Goal: Navigation & Orientation: Understand site structure

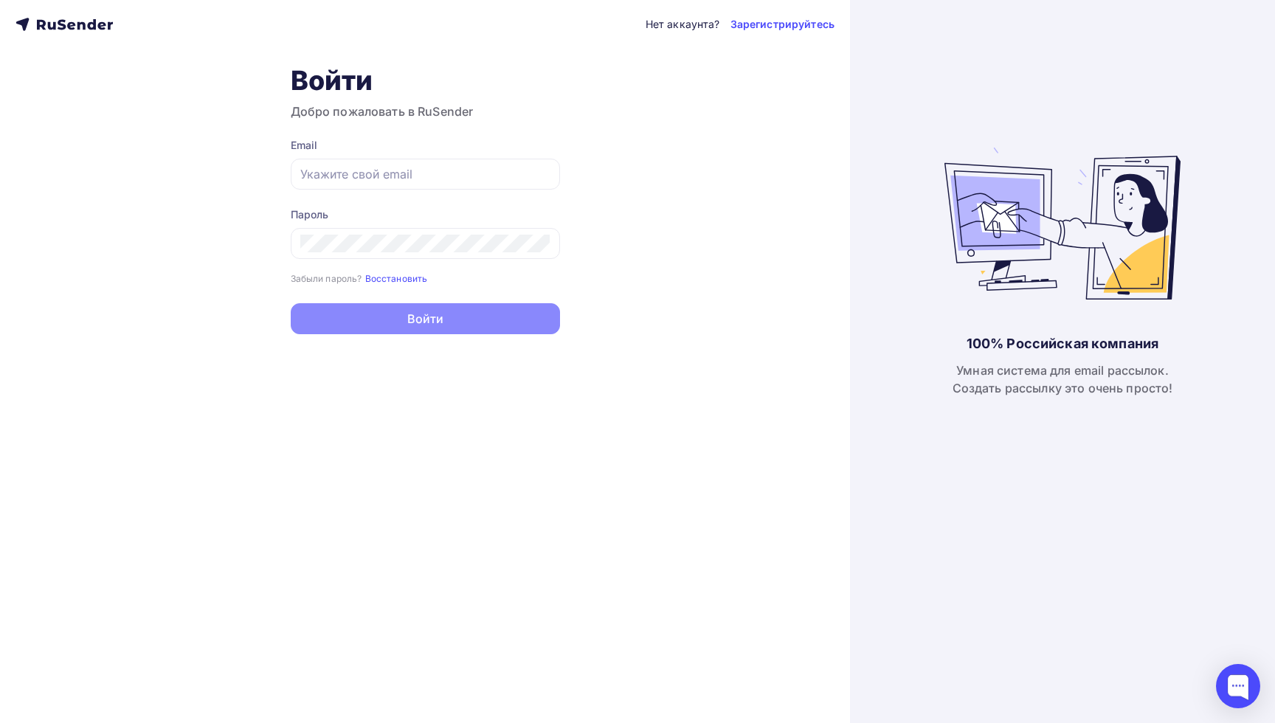
type input "[PERSON_NAME][EMAIL_ADDRESS][DOMAIN_NAME]"
click at [373, 317] on button "Войти" at bounding box center [425, 318] width 269 height 31
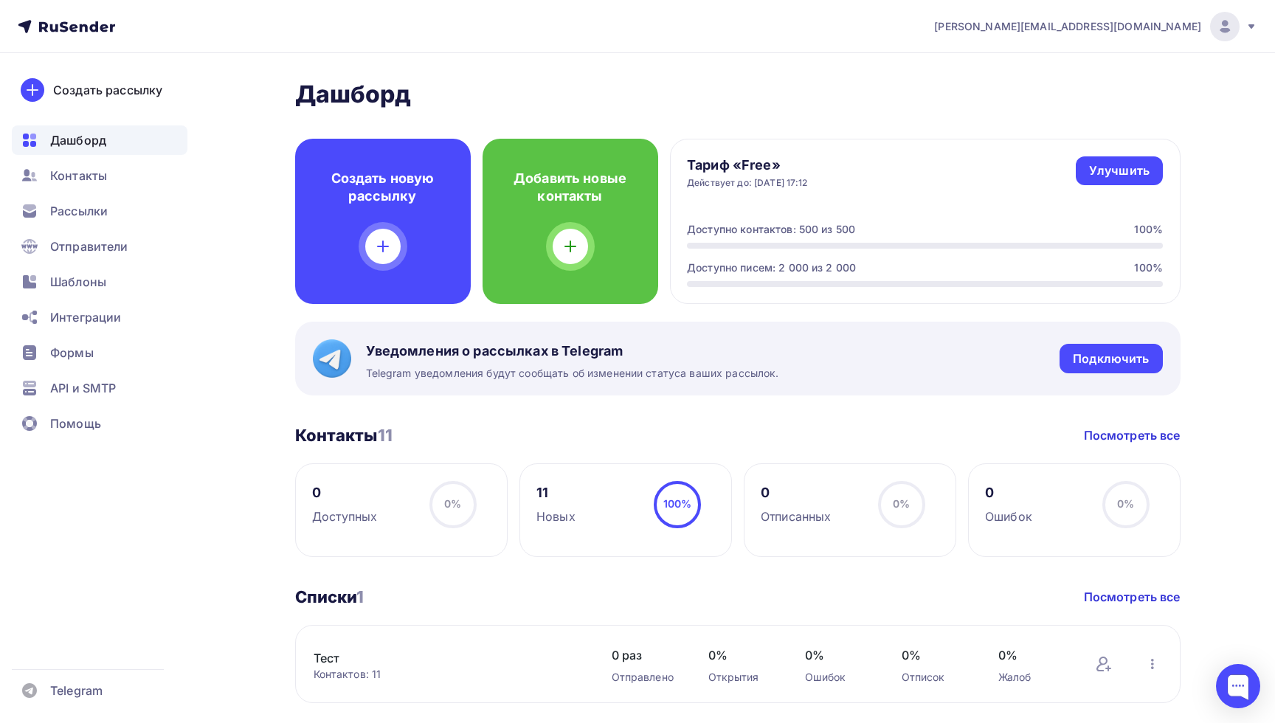
drag, startPoint x: 366, startPoint y: 352, endPoint x: 668, endPoint y: 354, distance: 302.5
click at [668, 354] on span "Уведомления о рассылках в Telegram" at bounding box center [572, 351] width 413 height 18
click at [623, 396] on div "[PERSON_NAME] Пару шагов, чтобы начать работу! Закрыть Выполните эти шаги, чтоб…" at bounding box center [737, 514] width 885 height 868
drag, startPoint x: 366, startPoint y: 349, endPoint x: 649, endPoint y: 349, distance: 283.3
click at [649, 349] on span "Уведомления о рассылках в Telegram" at bounding box center [572, 351] width 413 height 18
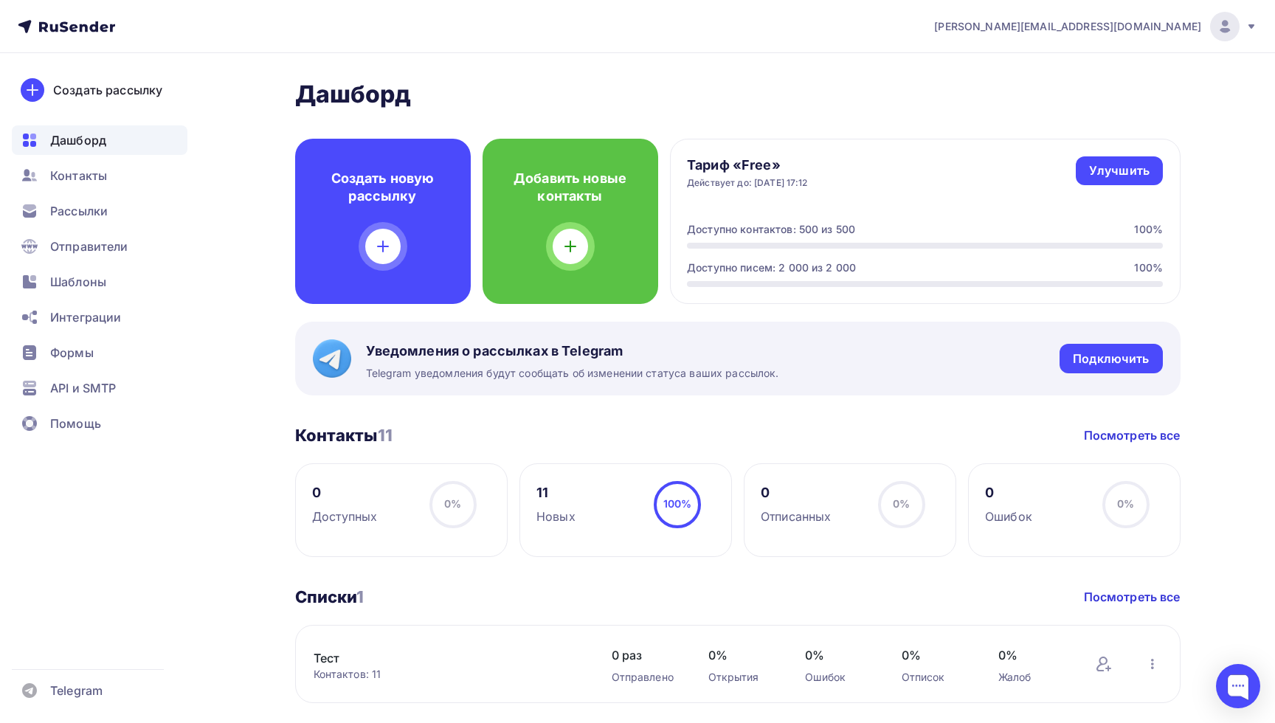
click at [488, 383] on div "Уведомления о рассылках в Telegram Telegram уведомления будут сообщать об измен…" at bounding box center [737, 359] width 885 height 74
click at [84, 218] on span "Рассылки" at bounding box center [79, 211] width 58 height 18
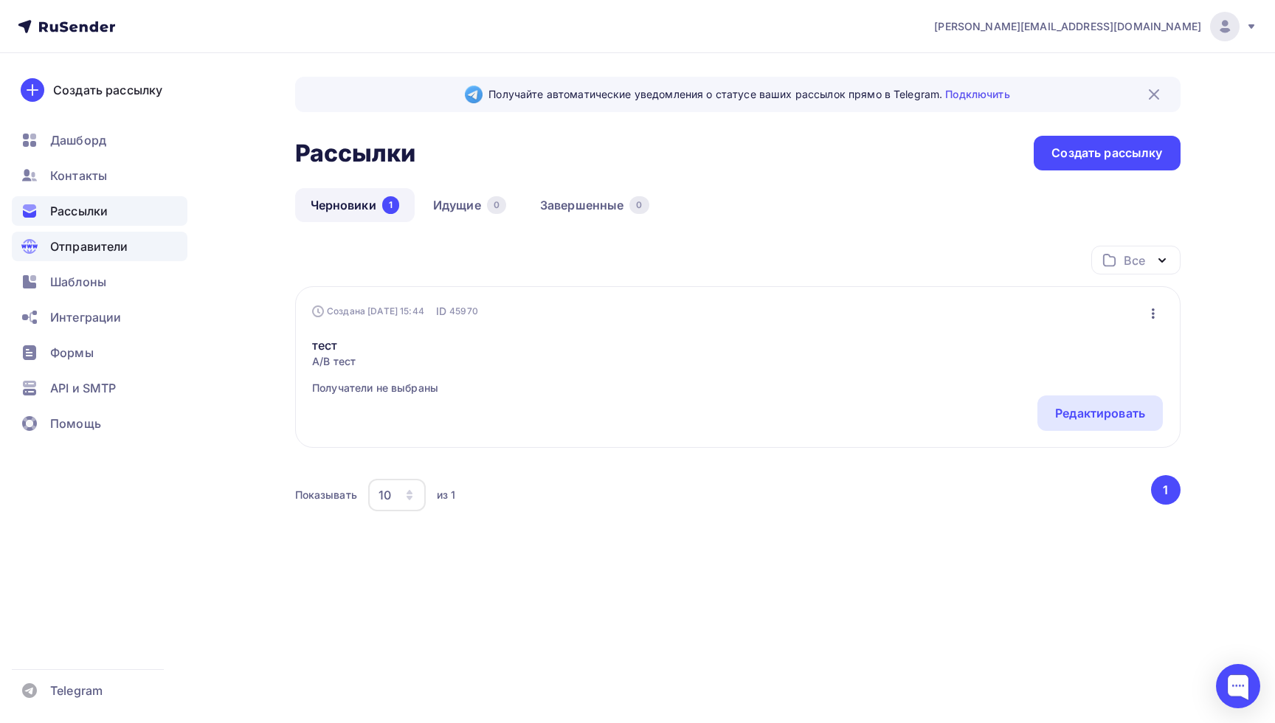
click at [88, 260] on div "Отправители" at bounding box center [100, 247] width 176 height 30
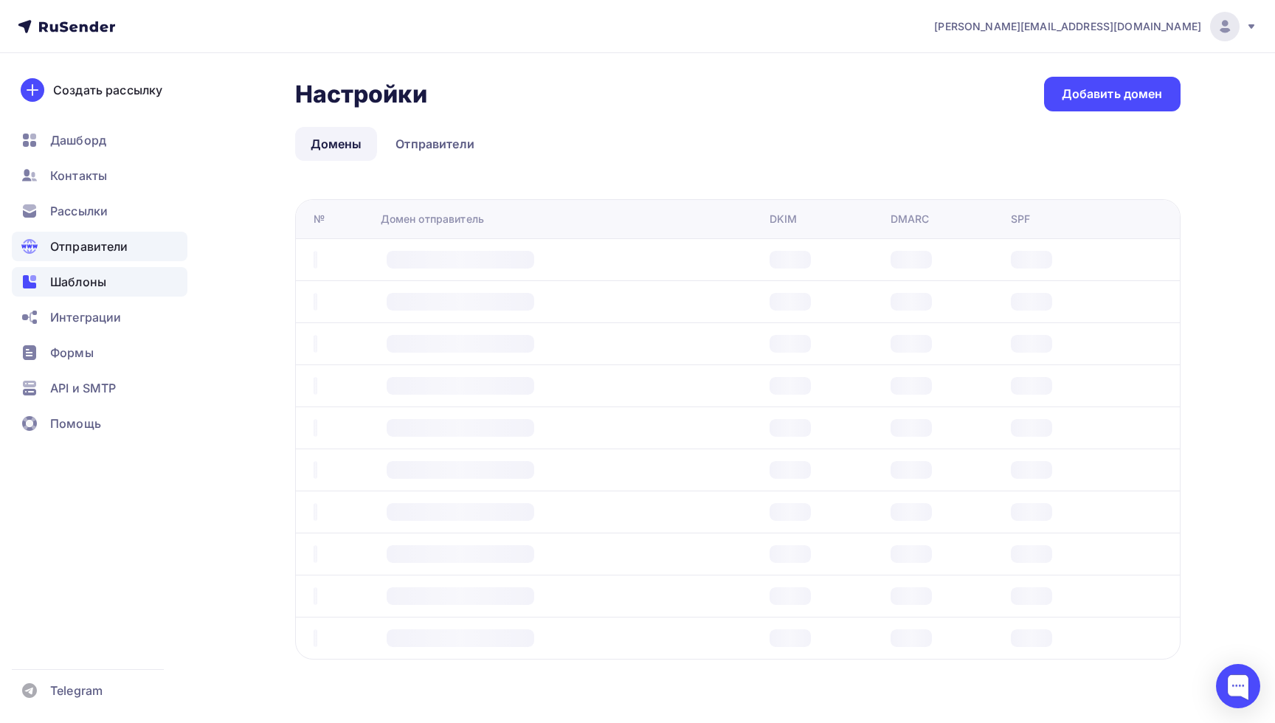
click at [89, 284] on span "Шаблоны" at bounding box center [78, 282] width 56 height 18
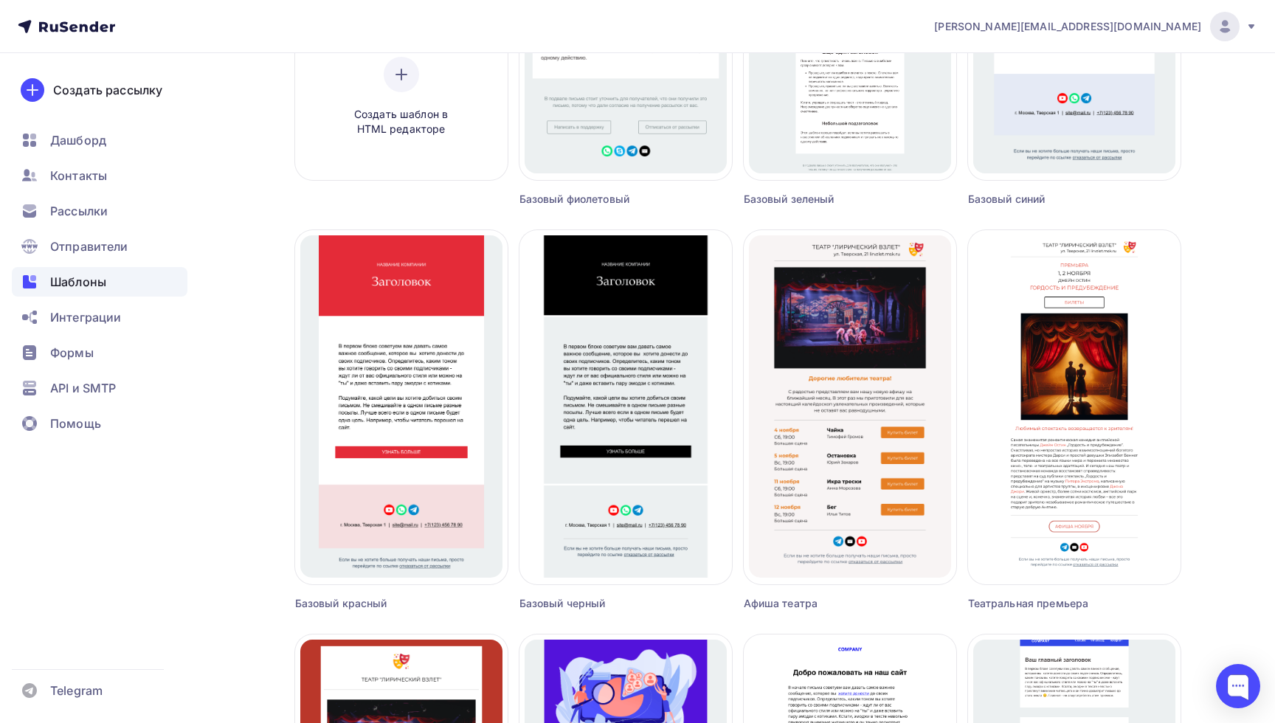
scroll to position [820, 0]
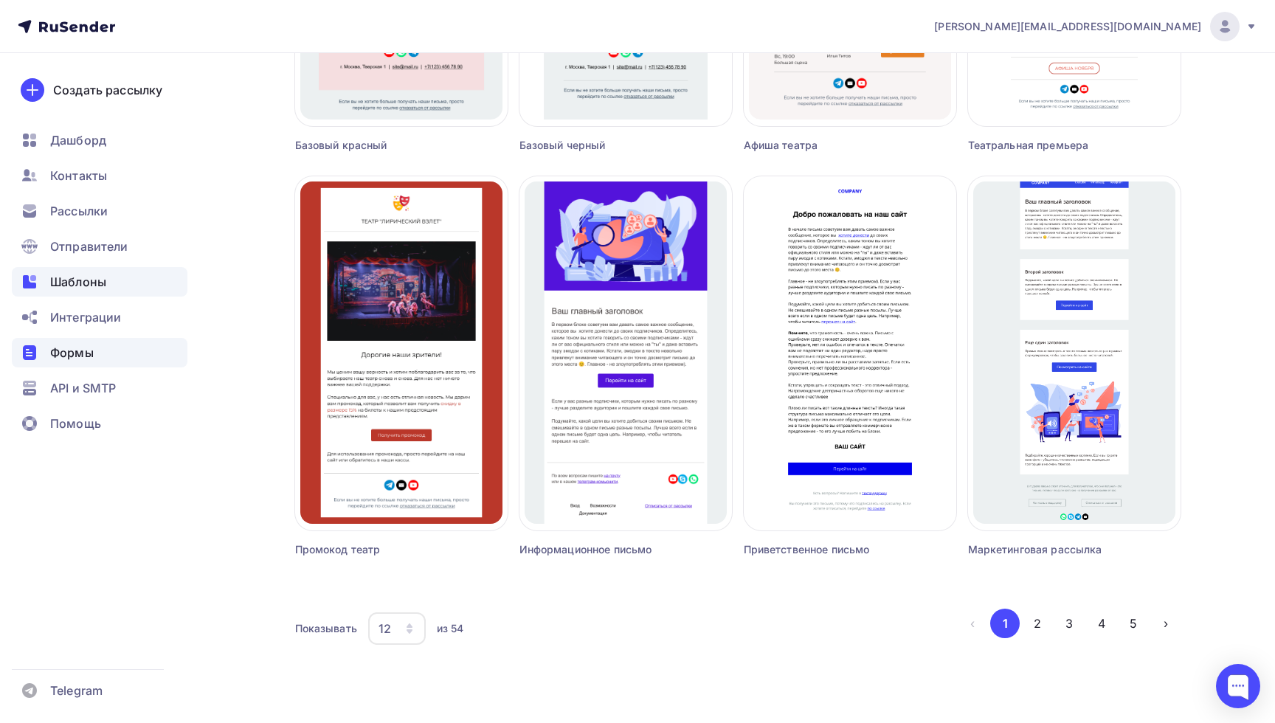
click at [107, 362] on div "Формы" at bounding box center [100, 353] width 176 height 30
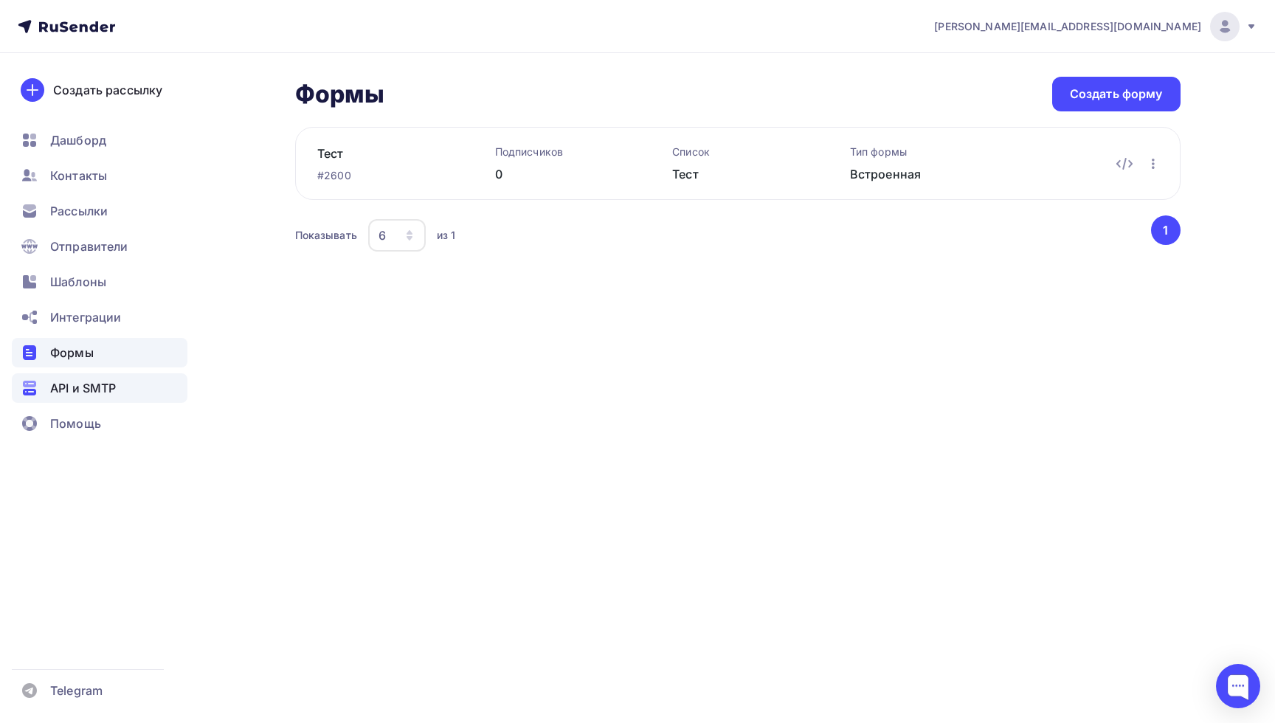
click at [91, 380] on span "API и SMTP" at bounding box center [83, 388] width 66 height 18
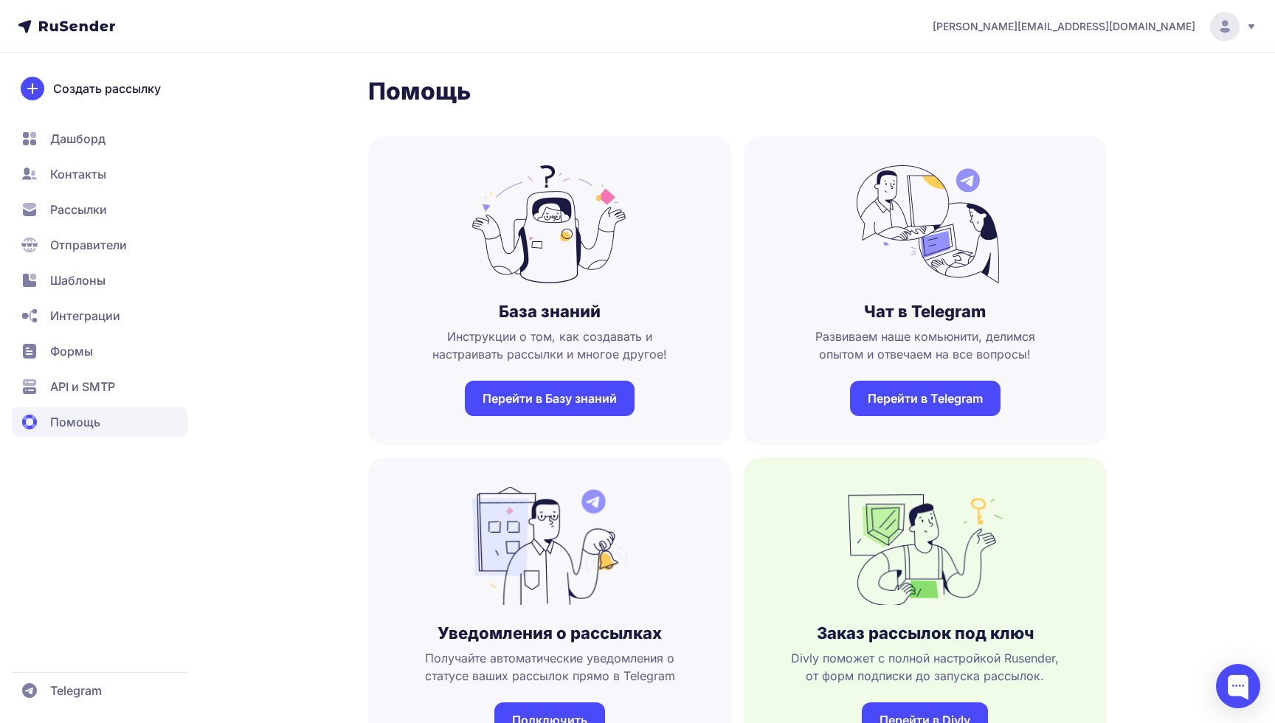
click at [58, 144] on span "Дашборд" at bounding box center [77, 139] width 55 height 18
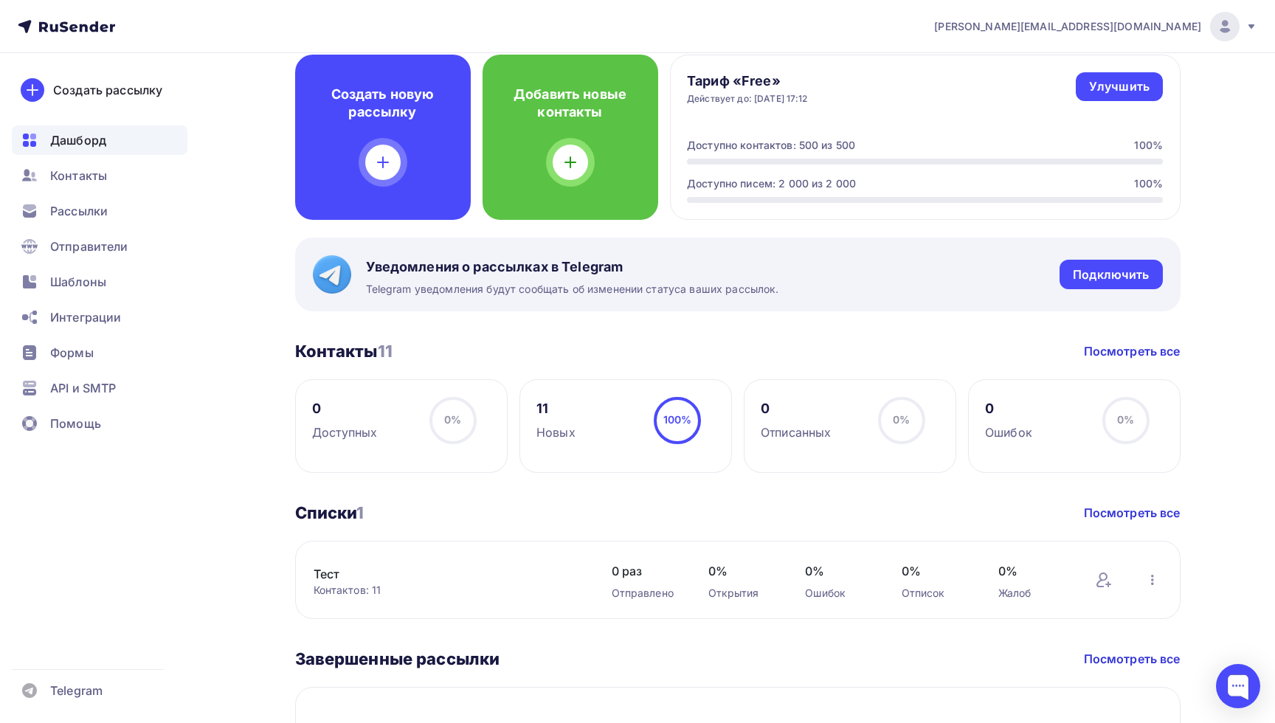
scroll to position [286, 0]
